Goal: Task Accomplishment & Management: Complete application form

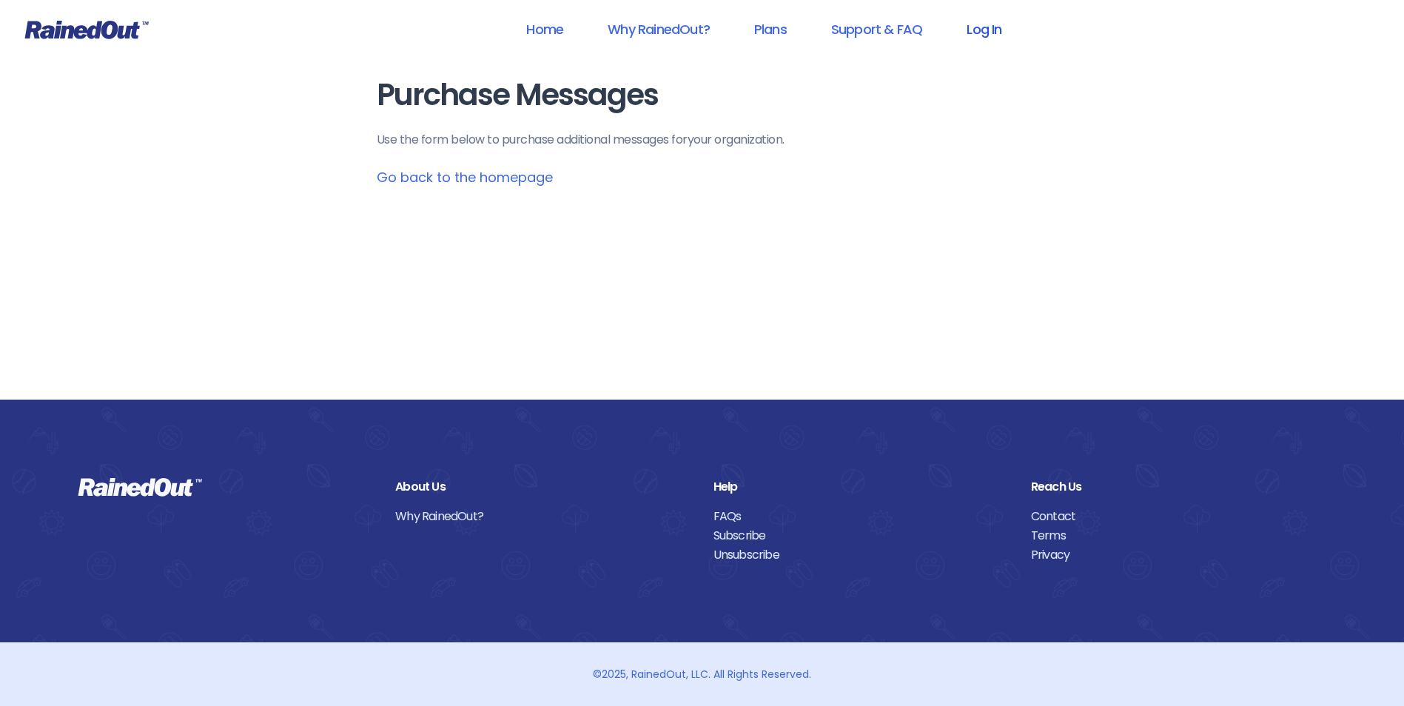
click at [977, 25] on link "Log In" at bounding box center [983, 29] width 73 height 33
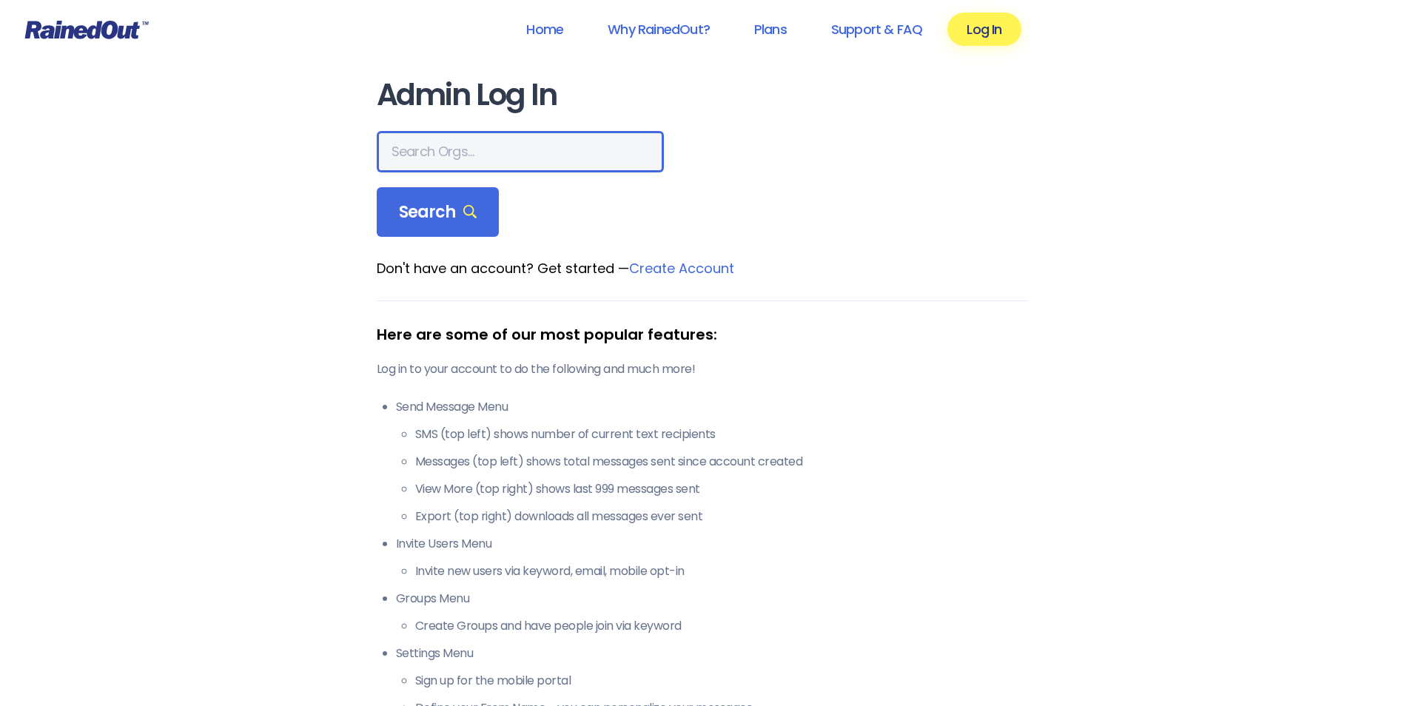
click at [484, 138] on input "text" at bounding box center [520, 151] width 287 height 41
type input "city of poway"
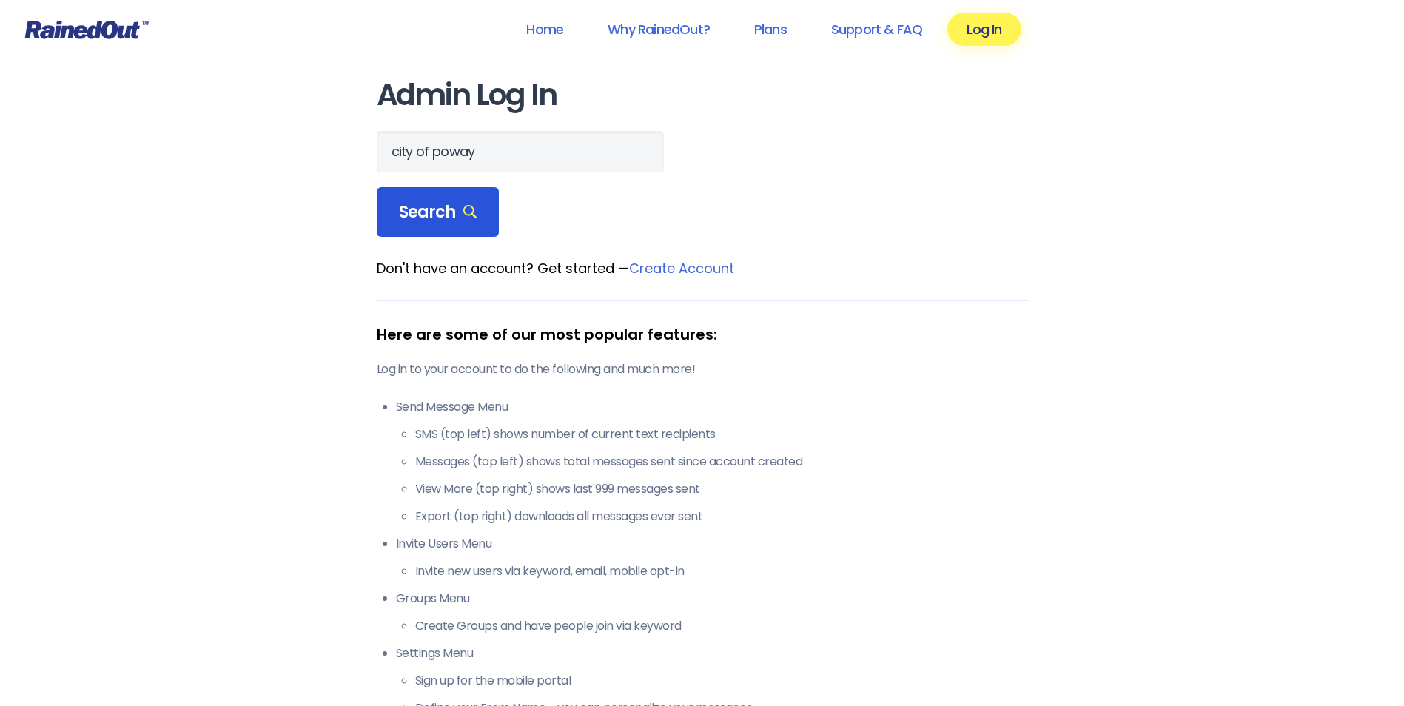
click at [454, 210] on span "Search" at bounding box center [438, 212] width 78 height 21
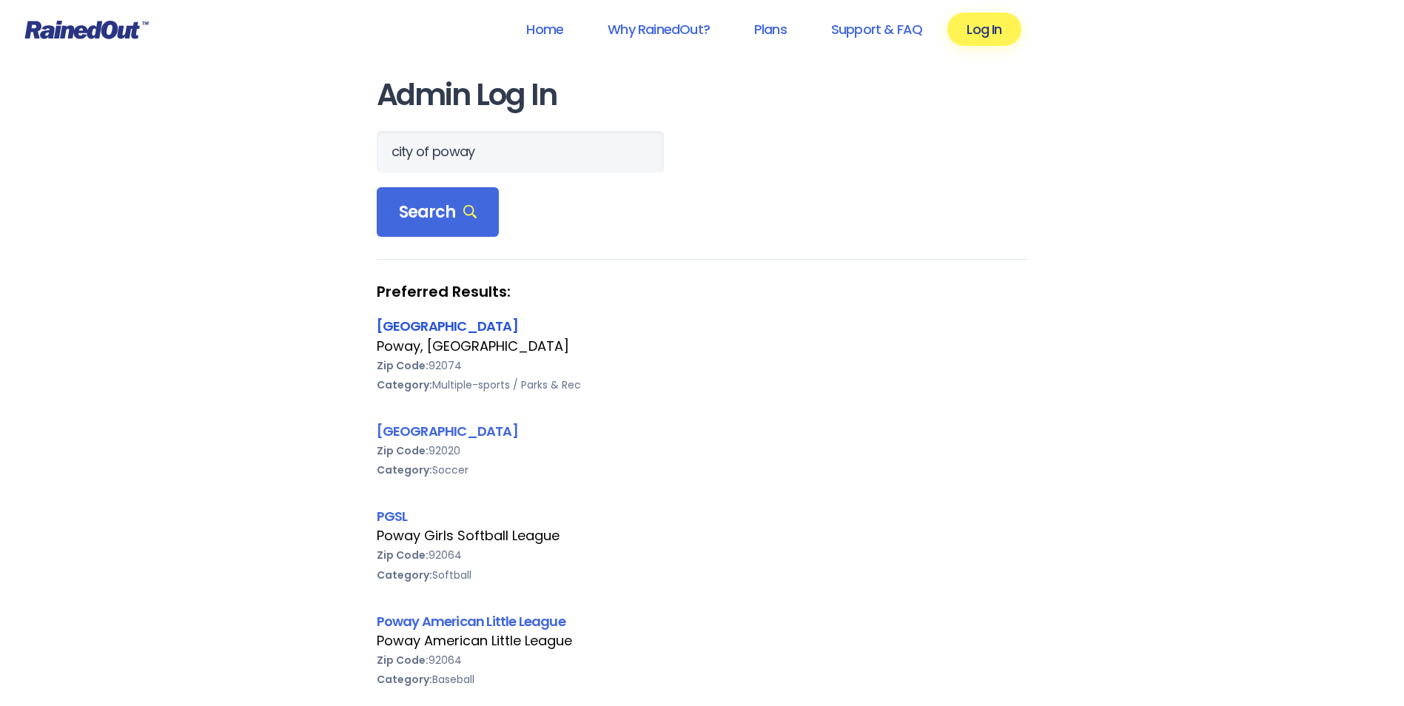
click at [427, 327] on link "[GEOGRAPHIC_DATA]" at bounding box center [447, 326] width 141 height 19
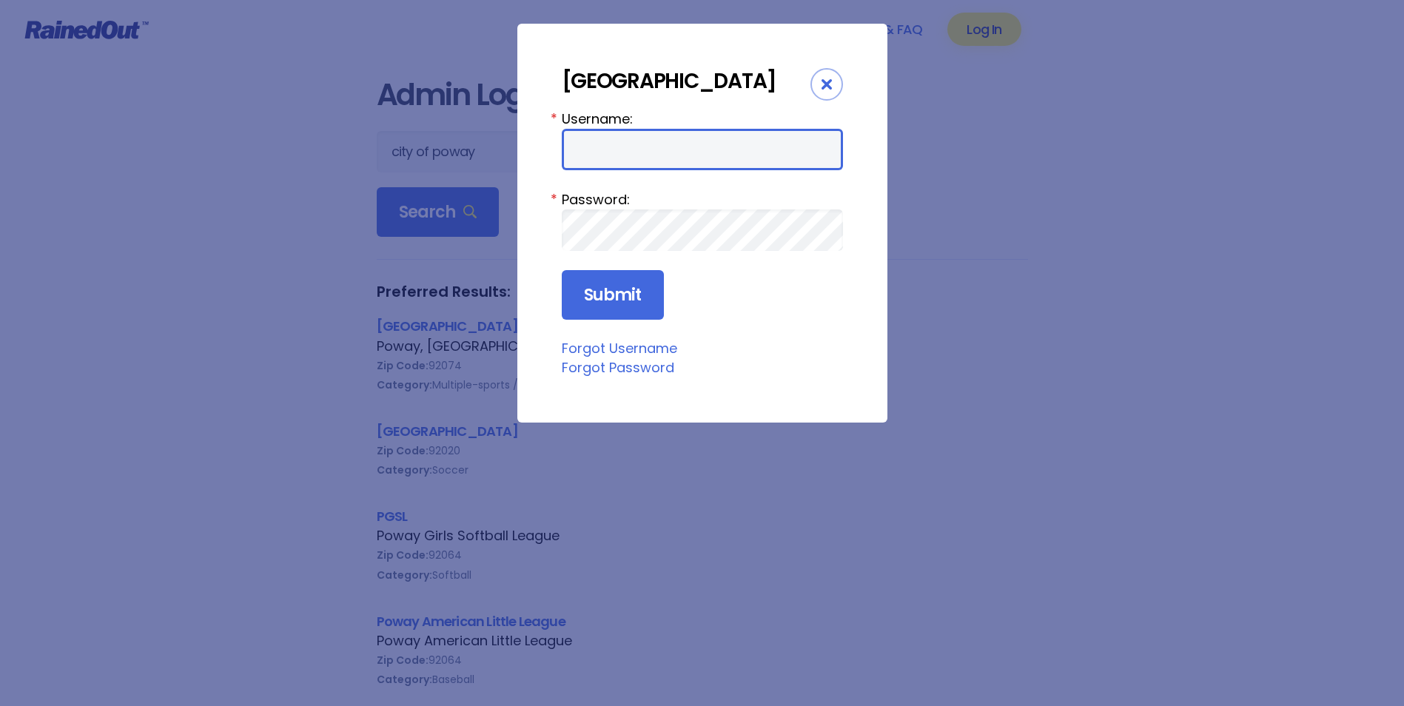
click at [633, 155] on input "Username:" at bounding box center [702, 149] width 281 height 41
type input "cpark"
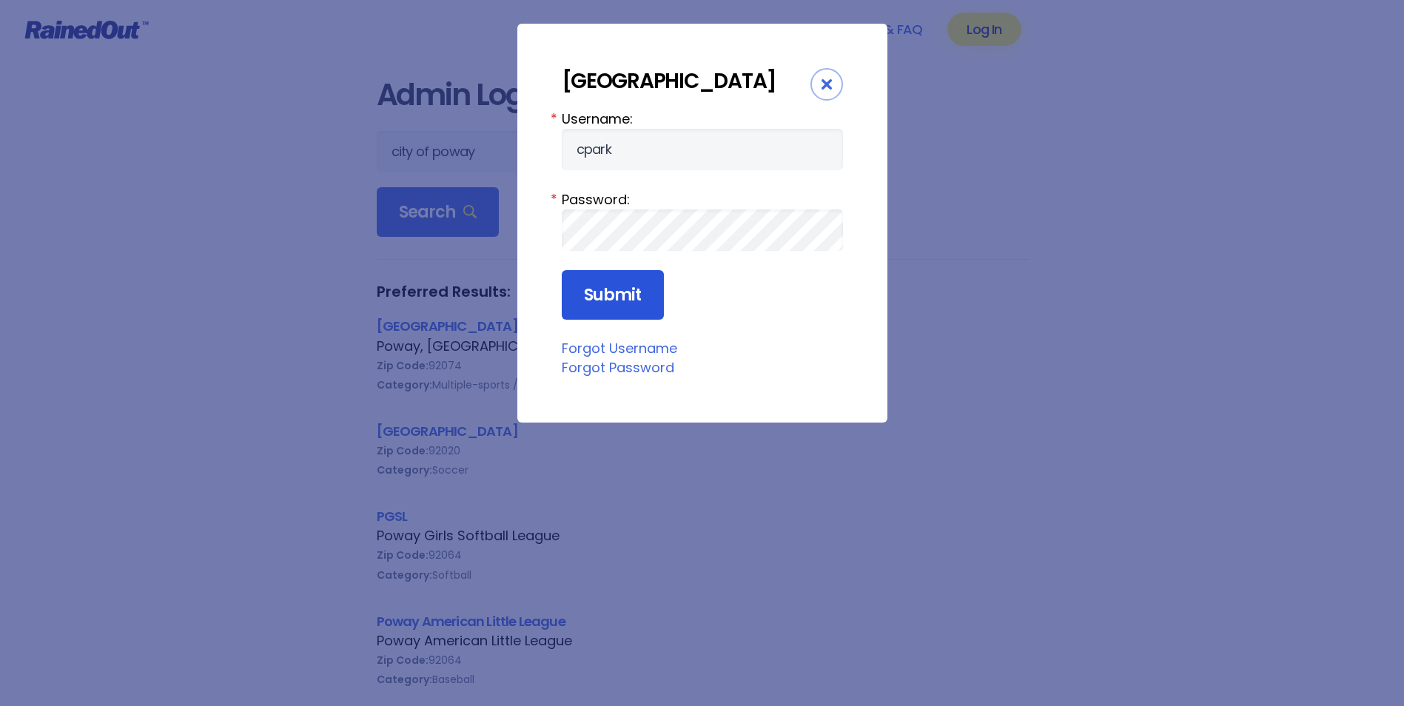
click at [640, 291] on input "Submit" at bounding box center [613, 295] width 102 height 50
